Goal: Task Accomplishment & Management: Manage account settings

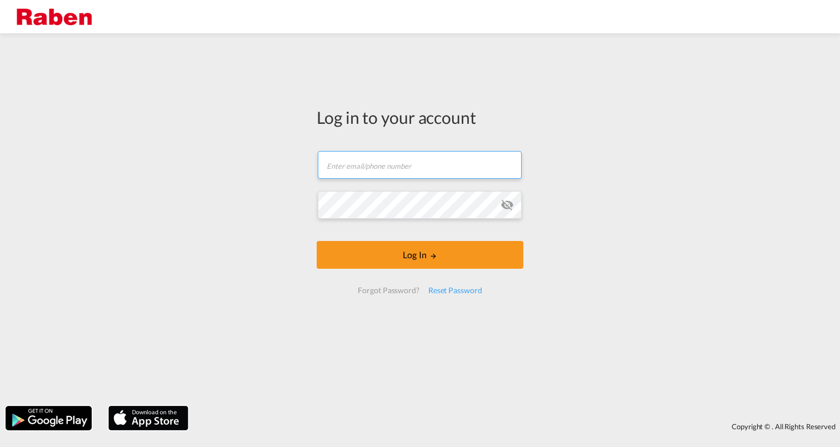
click at [364, 162] on input "text" at bounding box center [420, 165] width 204 height 28
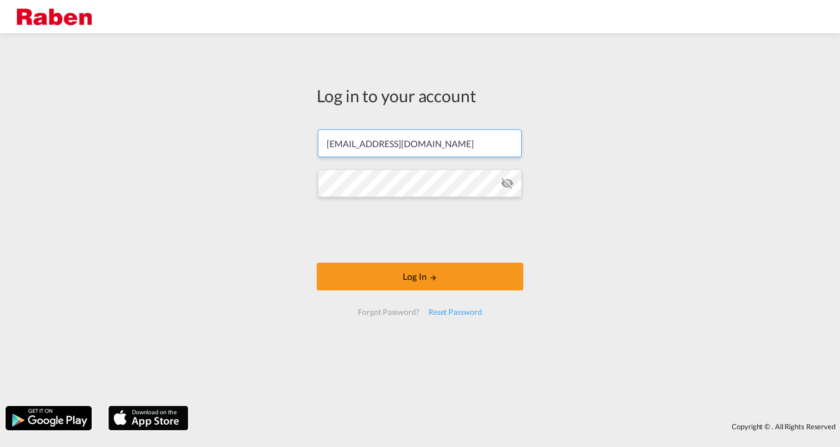
type input "[EMAIL_ADDRESS][DOMAIN_NAME]"
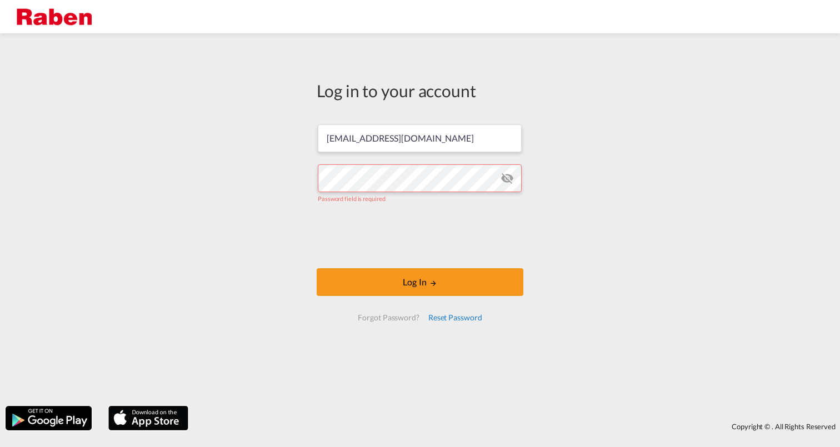
click at [441, 316] on div "Reset Password" at bounding box center [455, 318] width 63 height 20
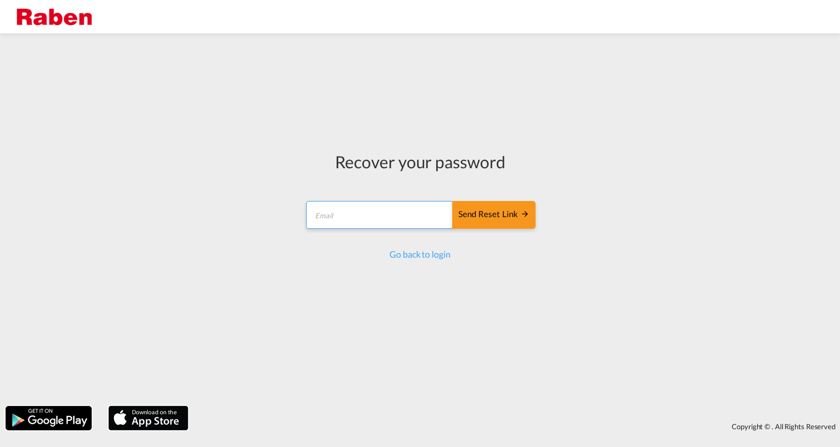
click at [322, 219] on input "email" at bounding box center [379, 215] width 147 height 28
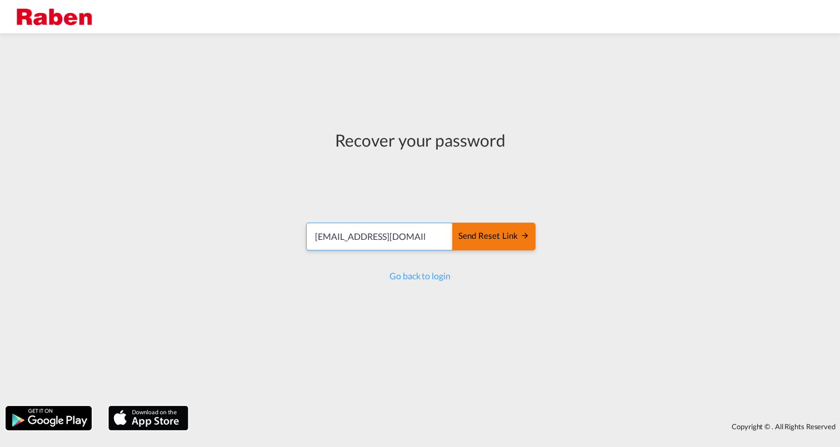
type input "[EMAIL_ADDRESS][DOMAIN_NAME]"
click at [488, 236] on div "Send reset link" at bounding box center [493, 236] width 71 height 13
